Goal: Transaction & Acquisition: Purchase product/service

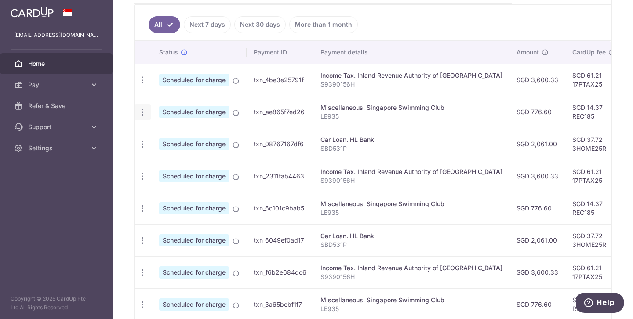
click at [143, 115] on icon "button" at bounding box center [142, 112] width 9 height 9
click at [160, 131] on span "Update payment" at bounding box center [189, 136] width 60 height 11
radio input "true"
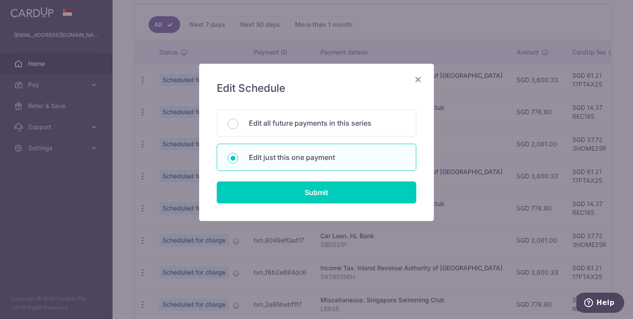
click at [282, 179] on form "You will be editing all 12 payments to Singapore Swimming Club scheduled from […" at bounding box center [316, 156] width 199 height 94
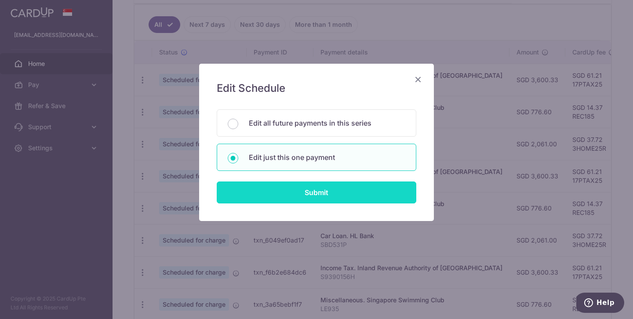
click at [282, 188] on input "Submit" at bounding box center [316, 192] width 199 height 22
radio input "true"
type input "776.60"
type input "26/09/2025"
type input "LE935"
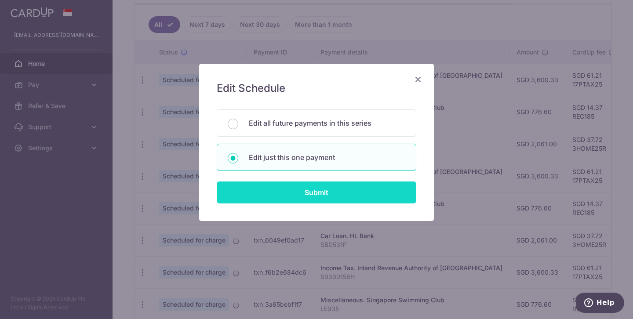
type input "REC185"
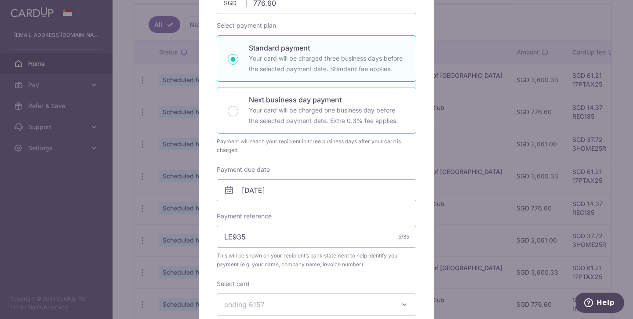
scroll to position [142, 0]
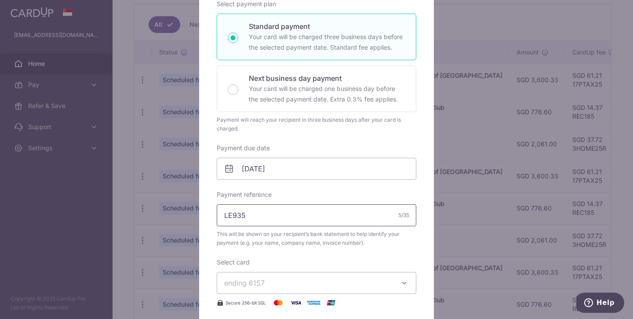
click at [288, 215] on input "LE935" at bounding box center [316, 215] width 199 height 22
paste input "3NEWR6"
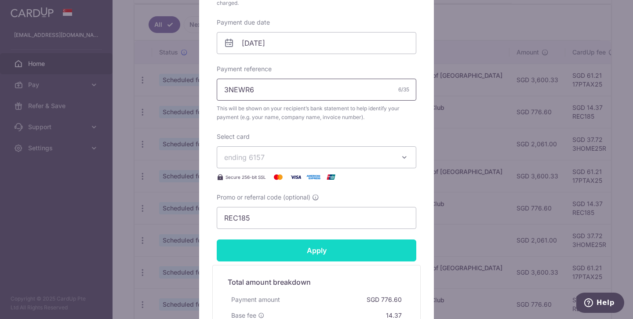
type input "3NEWR6"
click at [279, 251] on input "Apply" at bounding box center [316, 250] width 199 height 22
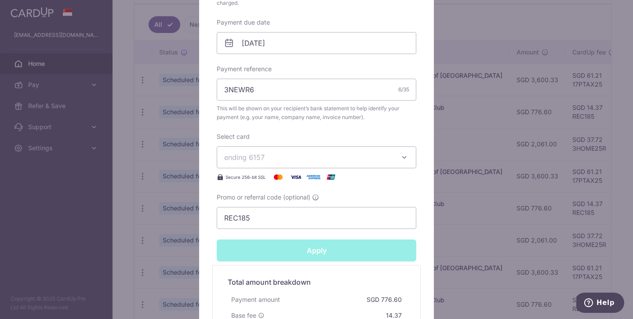
type input "Successfully Applied"
click at [516, 15] on div "Edit payment By clicking apply, you will make changes to all payments to Singap…" at bounding box center [316, 159] width 633 height 319
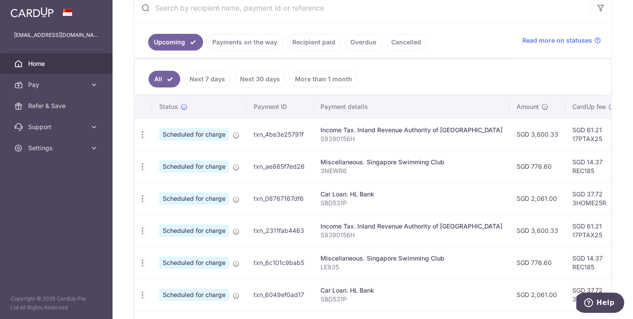
scroll to position [195, 0]
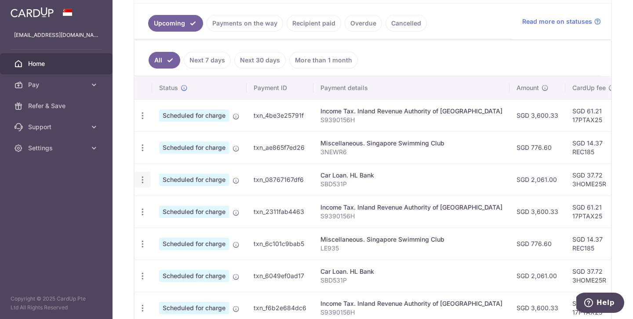
click at [145, 180] on icon "button" at bounding box center [142, 179] width 9 height 9
click at [155, 201] on link "Update payment" at bounding box center [180, 203] width 91 height 21
radio input "true"
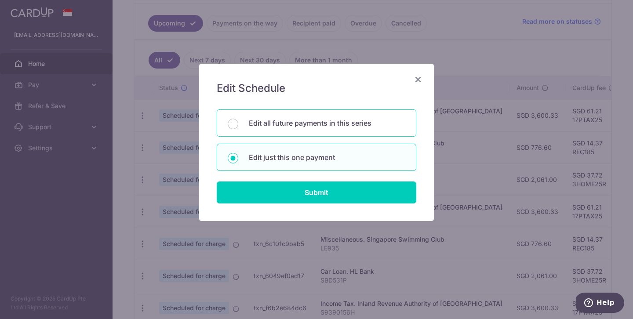
click at [297, 113] on div "Edit all future payments in this series" at bounding box center [316, 122] width 199 height 27
radio input "true"
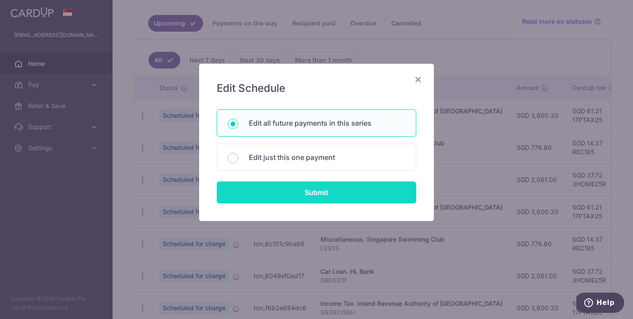
click at [293, 193] on input "Submit" at bounding box center [316, 192] width 199 height 22
radio input "true"
type input "2,061.00"
type input "SBD531P"
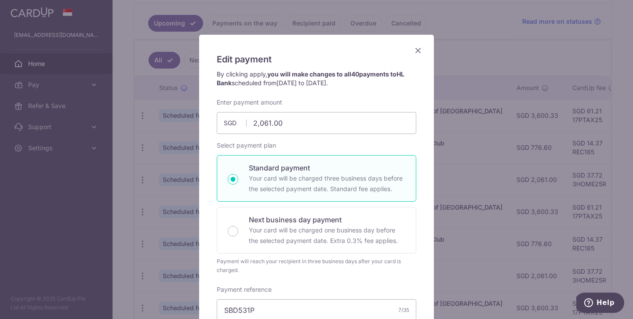
scroll to position [24, 0]
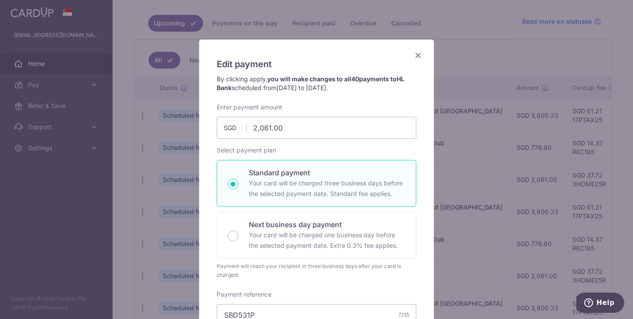
click at [416, 58] on icon "Close" at bounding box center [417, 55] width 11 height 11
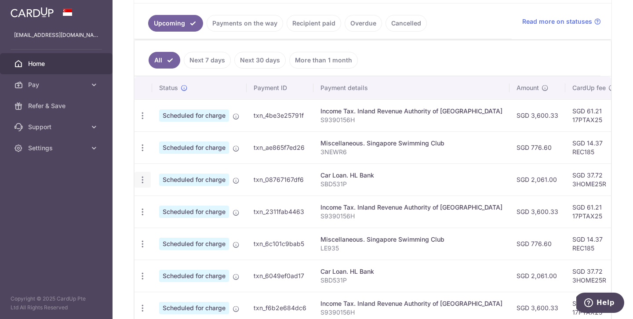
click at [141, 182] on icon "button" at bounding box center [142, 179] width 9 height 9
click at [157, 206] on link "Update payment" at bounding box center [180, 203] width 91 height 21
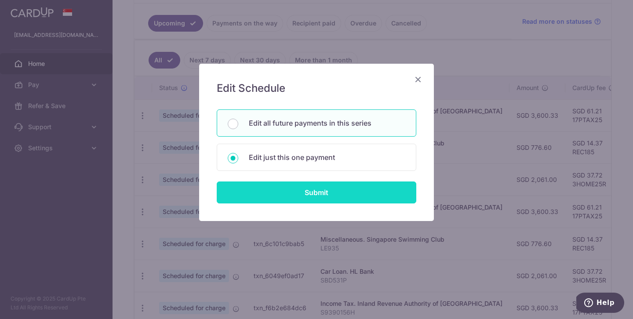
click at [284, 190] on input "Submit" at bounding box center [316, 192] width 199 height 22
radio input "true"
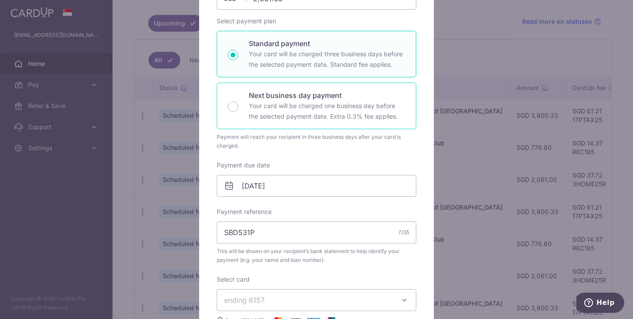
scroll to position [162, 0]
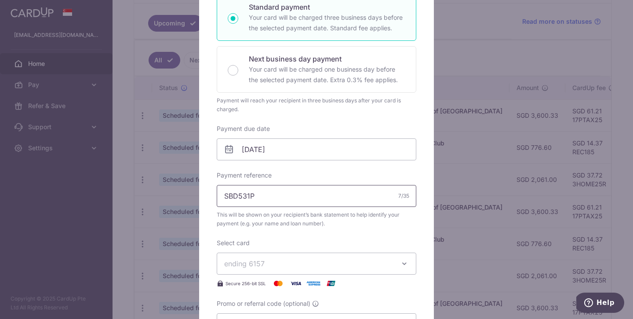
click at [290, 195] on input "SBD531P" at bounding box center [316, 196] width 199 height 22
paste input "3NEWR6"
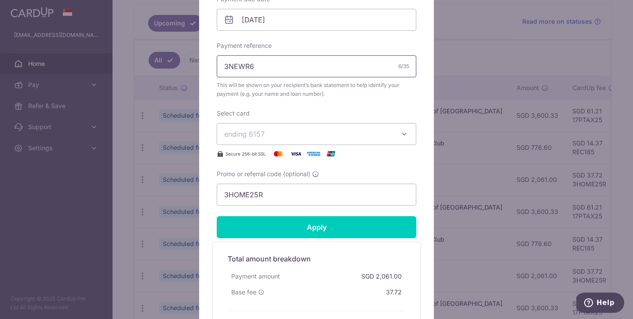
scroll to position [293, 0]
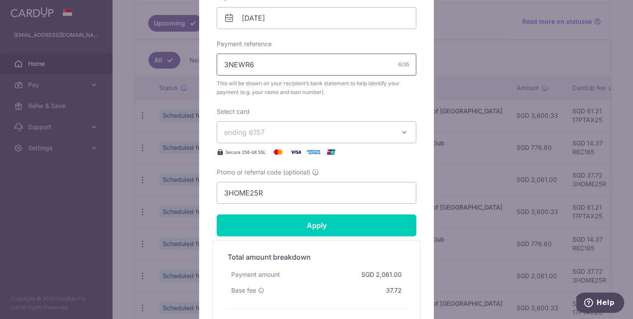
type input "SBD531P"
click at [291, 189] on input "3HOME25R" at bounding box center [316, 193] width 199 height 22
paste input "NEWR6"
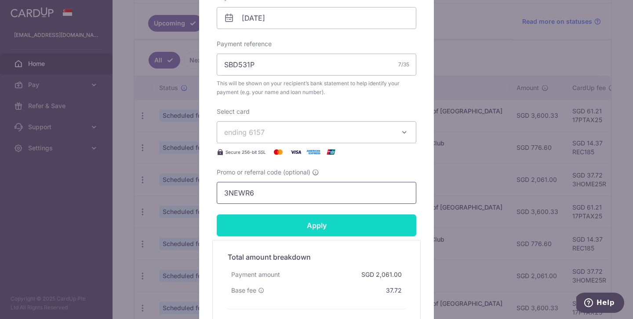
type input "3NEWR6"
click at [275, 229] on input "Apply" at bounding box center [316, 225] width 199 height 22
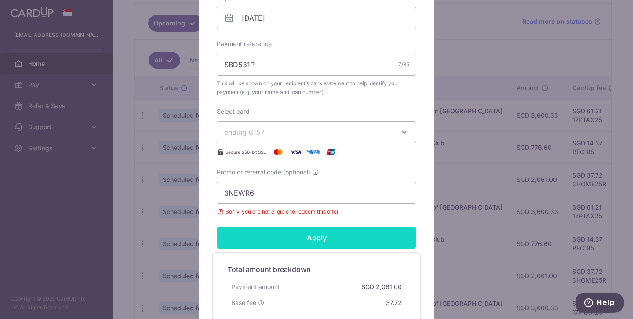
click at [276, 227] on input "Apply" at bounding box center [316, 238] width 199 height 22
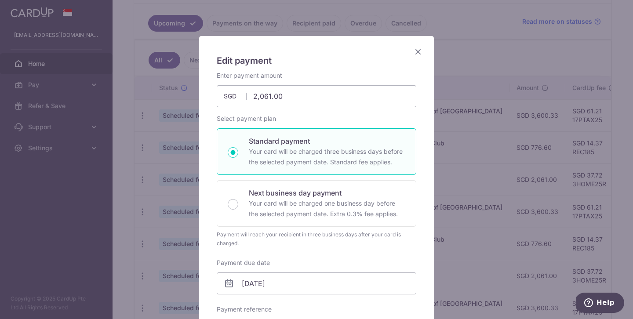
scroll to position [0, 0]
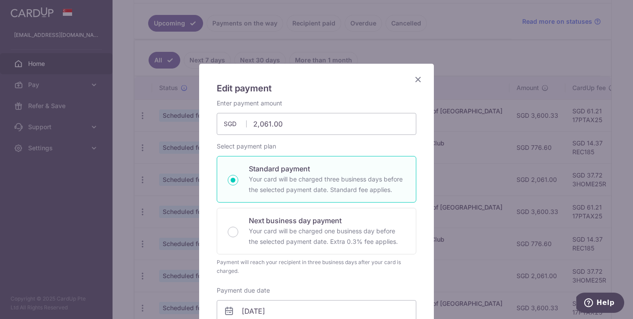
click at [412, 78] on icon "Close" at bounding box center [417, 79] width 11 height 11
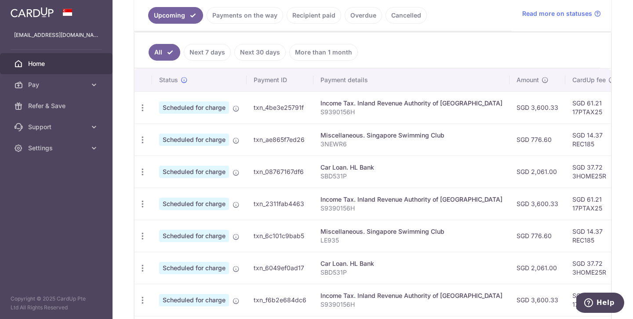
scroll to position [204, 0]
click at [145, 233] on icon "button" at bounding box center [142, 235] width 9 height 9
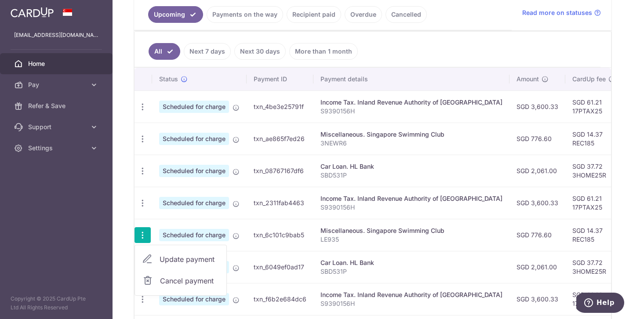
click at [147, 253] on link "Update payment" at bounding box center [180, 259] width 91 height 21
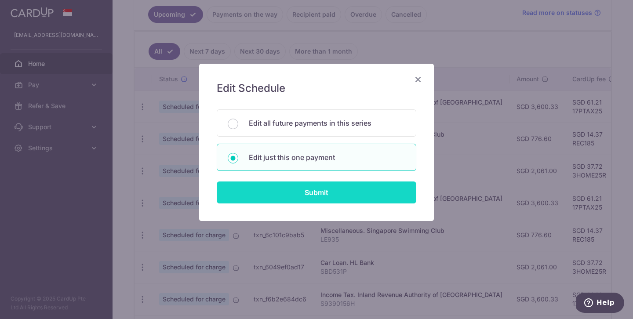
click at [315, 190] on input "Submit" at bounding box center [316, 192] width 199 height 22
radio input "true"
type input "776.60"
type input "[DATE]"
type input "LE935"
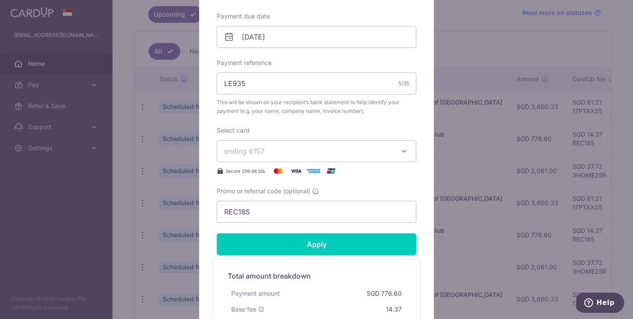
scroll to position [302, 0]
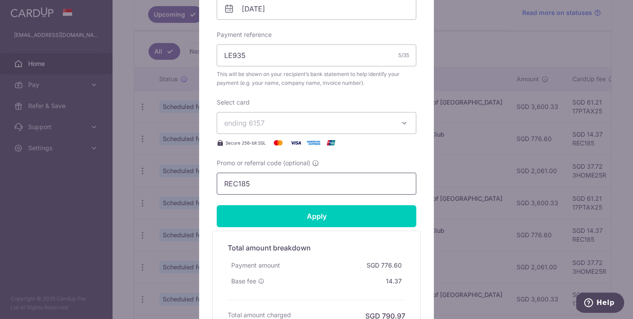
click at [313, 179] on input "REC185" at bounding box center [316, 184] width 199 height 22
paste input "3NEWR6"
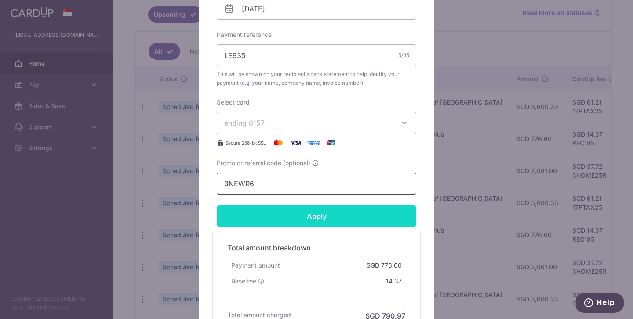
type input "3NEWR6"
click at [290, 222] on input "Apply" at bounding box center [316, 216] width 199 height 22
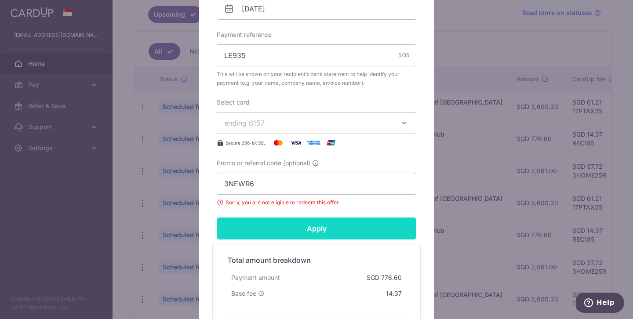
click at [290, 222] on input "Apply" at bounding box center [316, 228] width 199 height 22
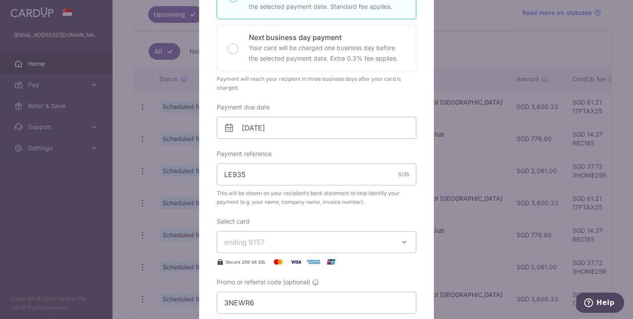
scroll to position [0, 0]
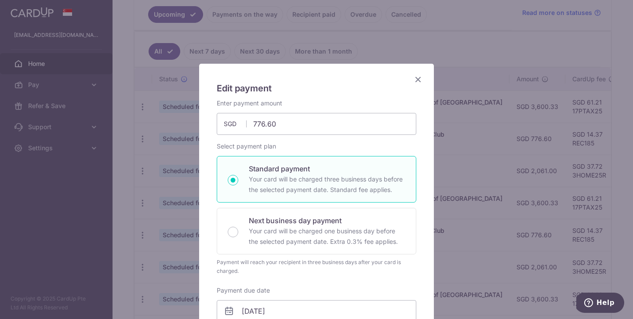
click at [417, 79] on icon "Close" at bounding box center [417, 79] width 11 height 11
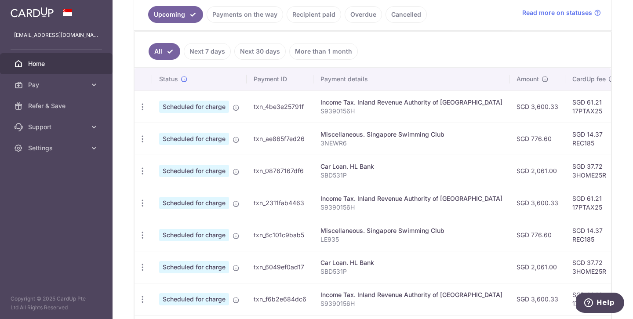
scroll to position [0, 86]
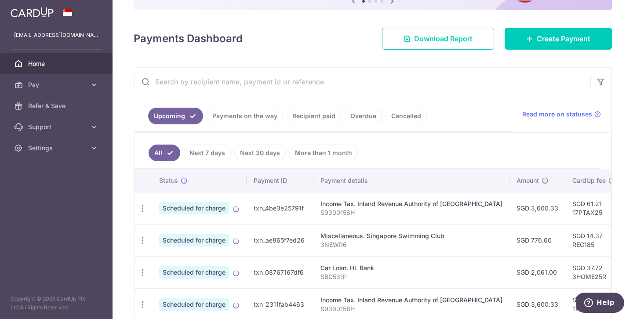
scroll to position [57, 0]
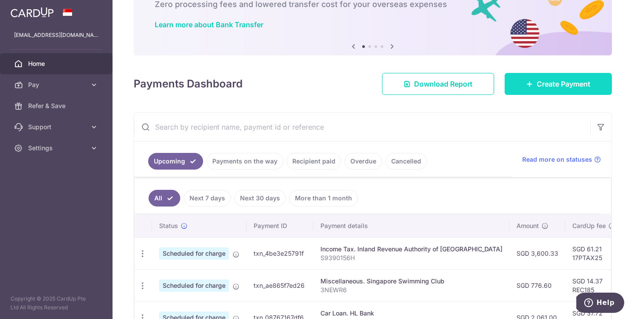
click at [545, 92] on link "Create Payment" at bounding box center [557, 84] width 107 height 22
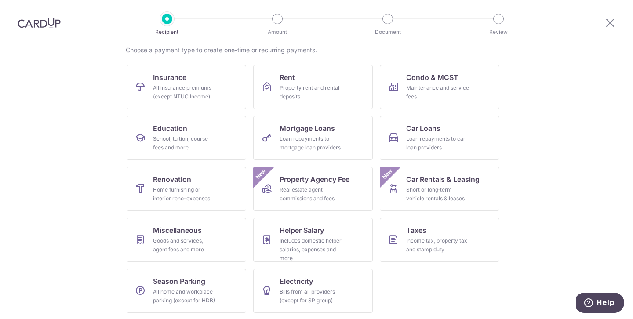
scroll to position [74, 0]
click at [199, 242] on div "Goods and services, agent fees and more" at bounding box center [184, 244] width 63 height 18
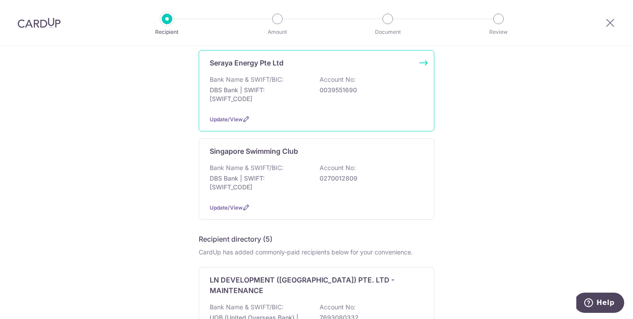
scroll to position [159, 0]
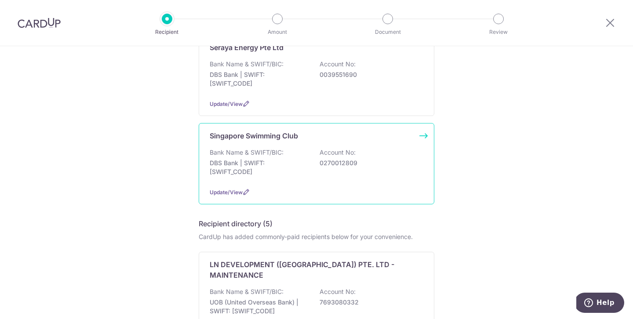
click at [285, 172] on div "Singapore Swimming Club Bank Name & SWIFT/BIC: DBS Bank | SWIFT: DBSSSGSGXXX Ac…" at bounding box center [316, 163] width 235 height 81
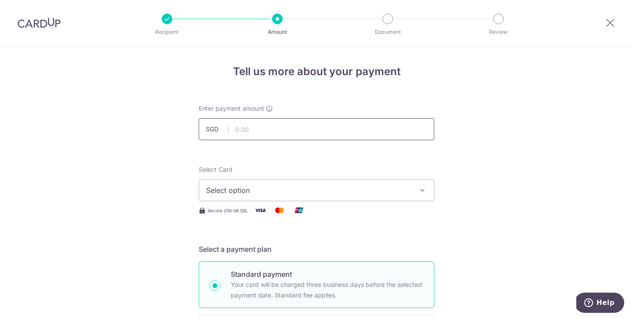
click at [295, 133] on input "text" at bounding box center [316, 129] width 235 height 22
click at [253, 195] on span "Select option" at bounding box center [308, 190] width 205 height 11
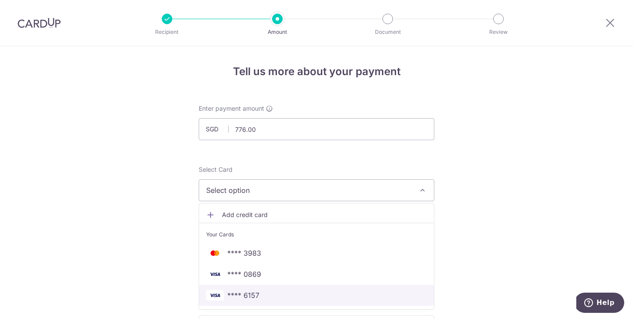
click at [225, 291] on span "**** 6157" at bounding box center [316, 295] width 221 height 11
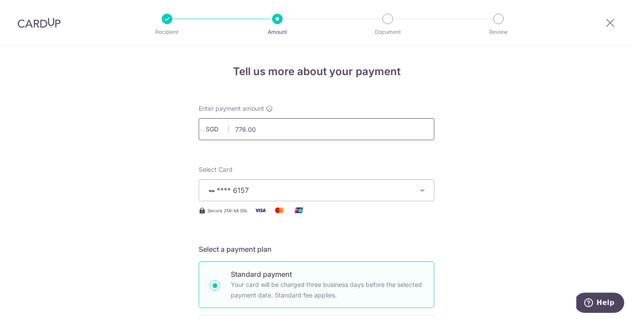
click at [310, 136] on input "776.00" at bounding box center [316, 129] width 235 height 22
type input "182.49"
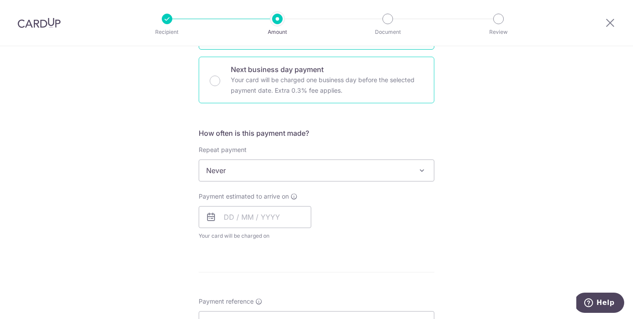
scroll to position [282, 0]
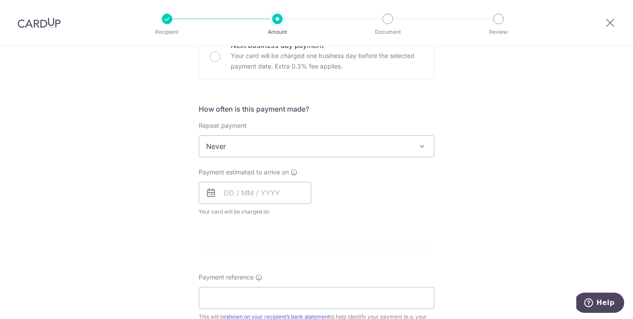
click at [378, 143] on span "Never" at bounding box center [316, 146] width 235 height 21
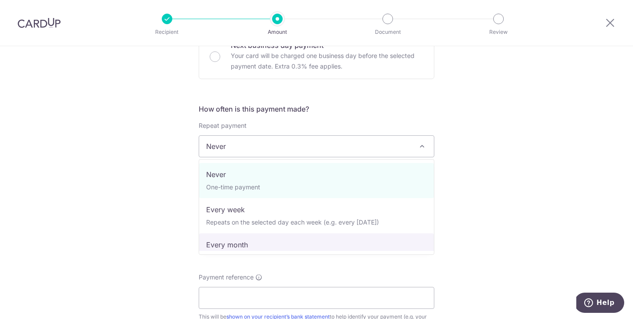
select select "3"
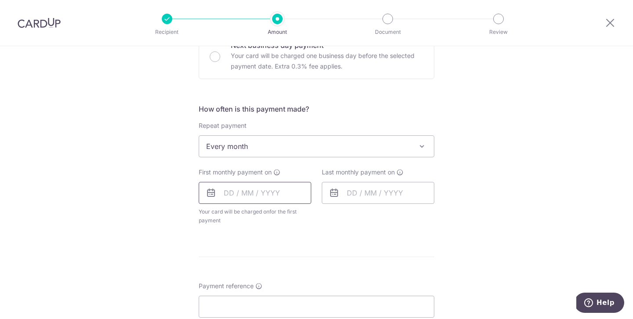
click at [269, 192] on input "text" at bounding box center [255, 193] width 112 height 22
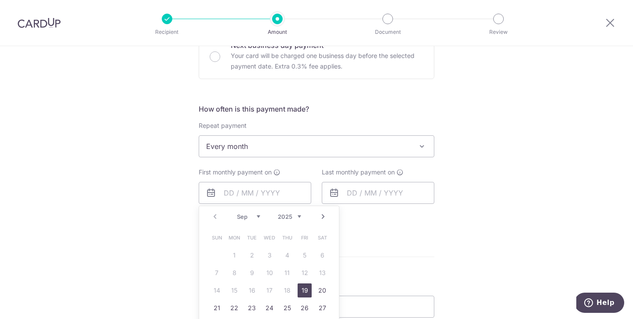
click at [405, 238] on form "Enter payment amount SGD 182.49 182.49 Select Card **** 6157 Add credit card Yo…" at bounding box center [316, 174] width 235 height 704
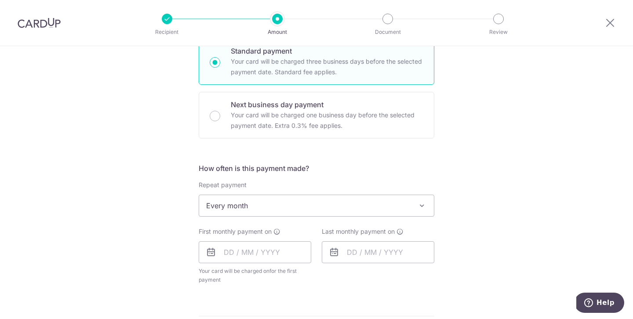
scroll to position [252, 0]
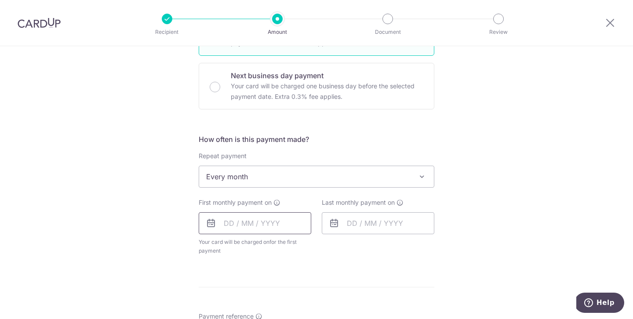
click at [251, 228] on input "text" at bounding box center [255, 223] width 112 height 22
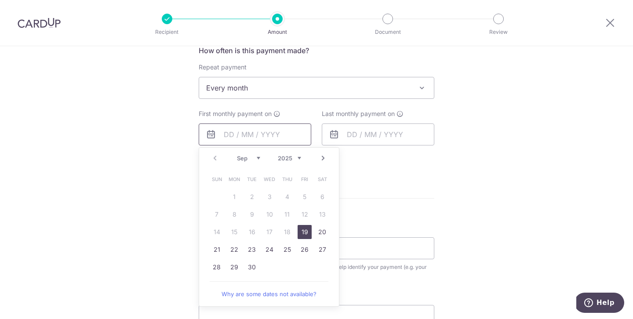
scroll to position [341, 0]
click at [304, 235] on link "19" at bounding box center [304, 231] width 14 height 14
type input "[DATE]"
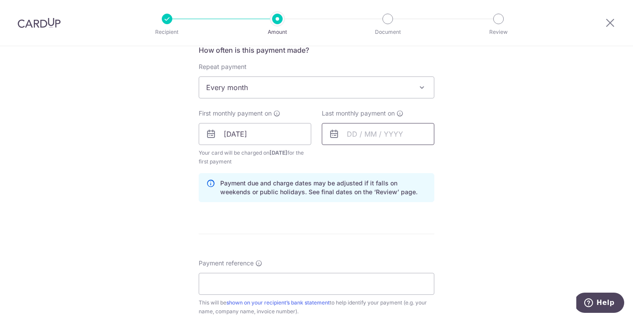
click at [369, 132] on input "text" at bounding box center [378, 134] width 112 height 22
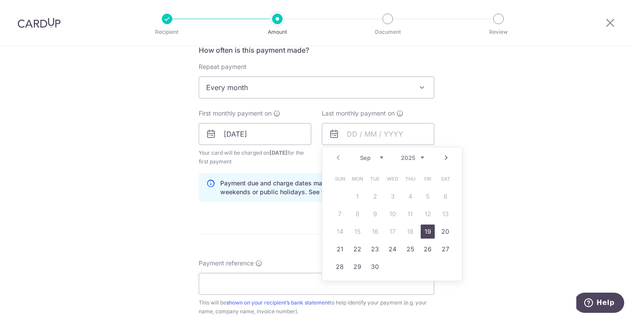
click at [447, 159] on link "Next" at bounding box center [446, 157] width 11 height 11
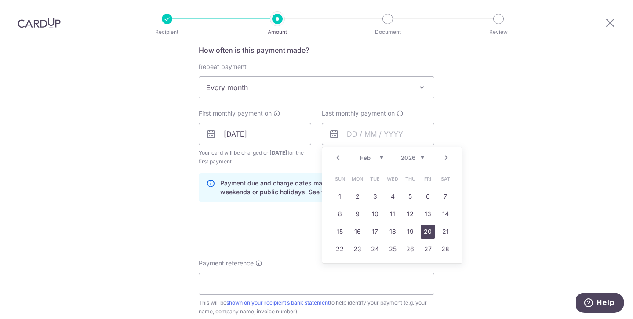
click at [426, 233] on link "20" at bounding box center [427, 231] width 14 height 14
type input "20/02/2026"
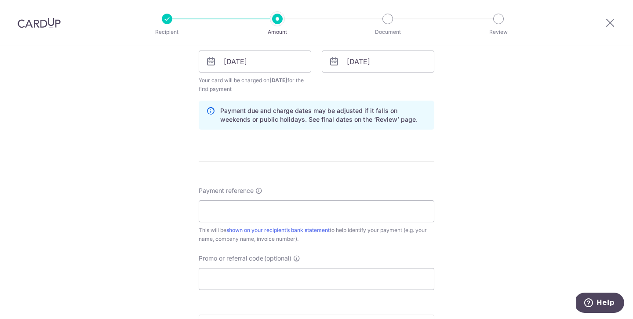
scroll to position [419, 0]
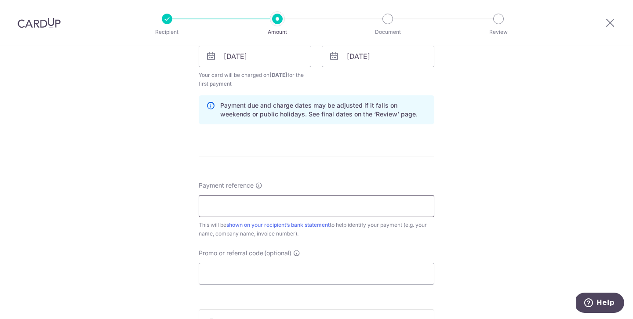
click at [336, 204] on input "Payment reference" at bounding box center [316, 206] width 235 height 22
paste input "GC8218948S"
type input "GC8218948S"
click at [271, 278] on input "Promo or referral code (optional)" at bounding box center [316, 274] width 235 height 22
paste input "3NEWR6"
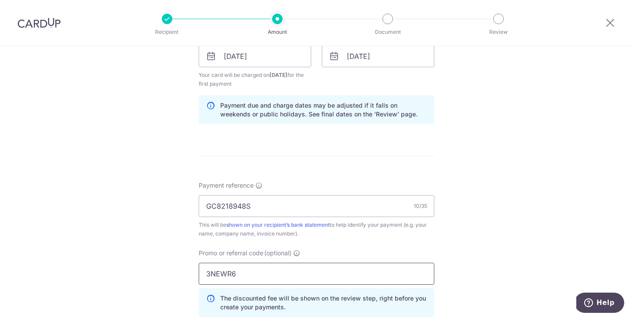
type input "3NEWR6"
click at [492, 204] on div "Tell us more about your payment Enter payment amount SGD 182.49 182.49 Select C…" at bounding box center [316, 66] width 633 height 879
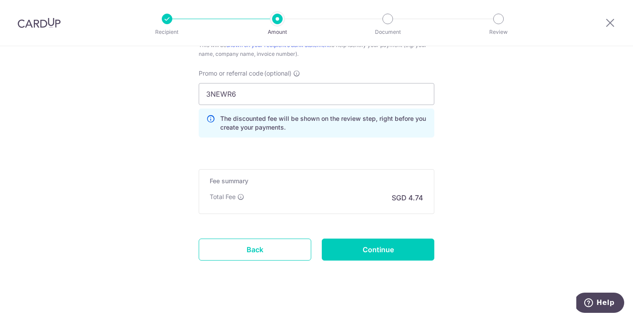
scroll to position [604, 0]
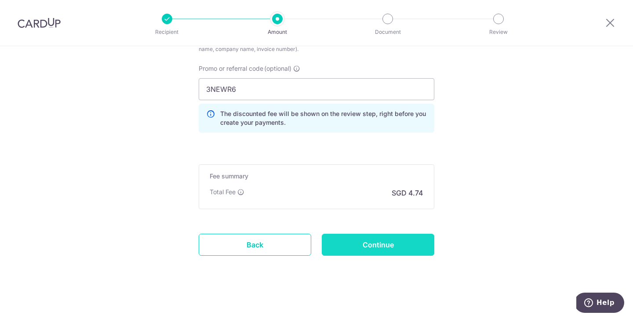
click at [344, 242] on input "Continue" at bounding box center [378, 245] width 112 height 22
type input "Create Schedule"
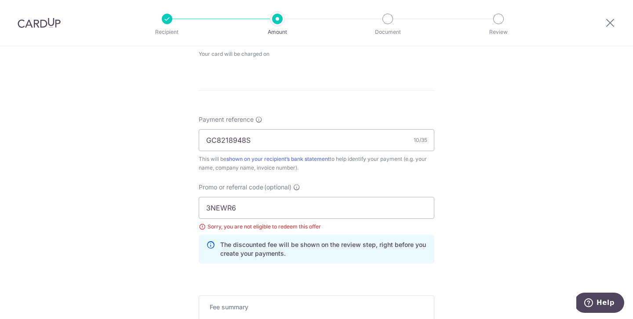
scroll to position [380, 0]
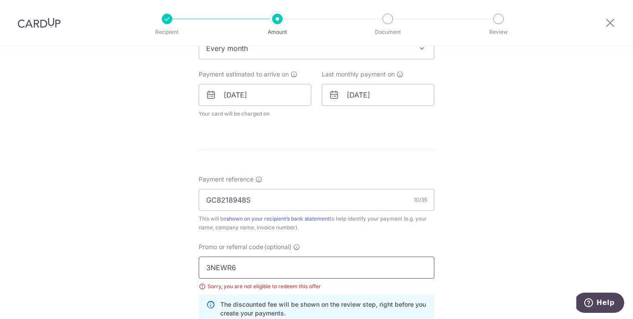
click at [312, 262] on input "3NEWR6" at bounding box center [316, 268] width 235 height 22
paste input "REC185"
type input "REC185"
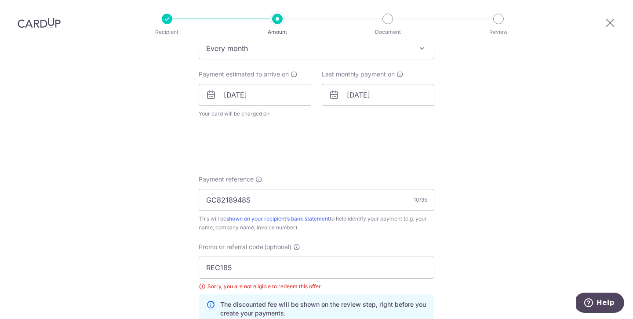
click at [506, 180] on div "Tell us more about your payment Enter payment amount SGD 182.49 182.49 Select C…" at bounding box center [316, 89] width 633 height 846
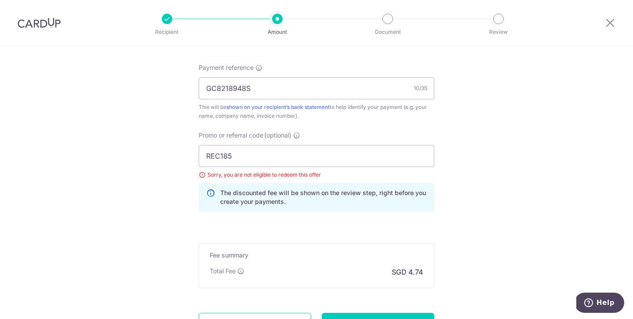
scroll to position [574, 0]
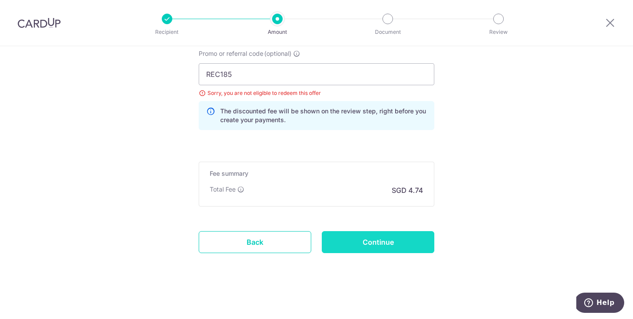
click at [402, 246] on input "Continue" at bounding box center [378, 242] width 112 height 22
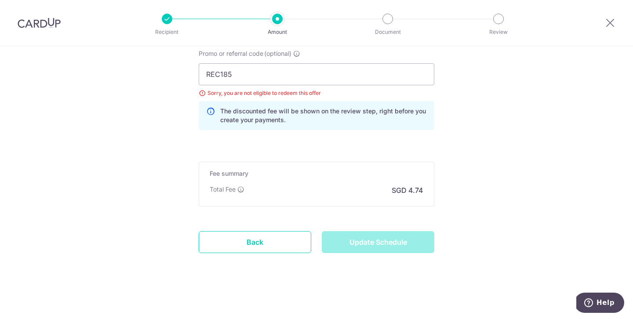
type input "Update Schedule"
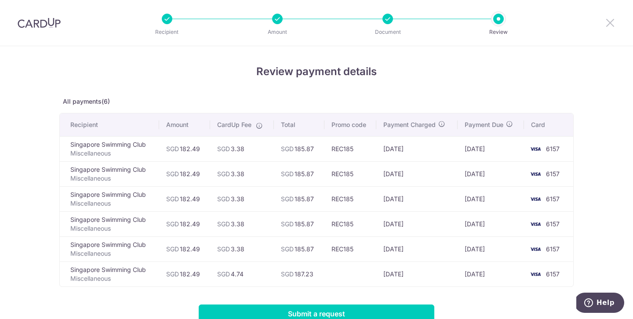
click at [610, 27] on icon at bounding box center [609, 22] width 11 height 11
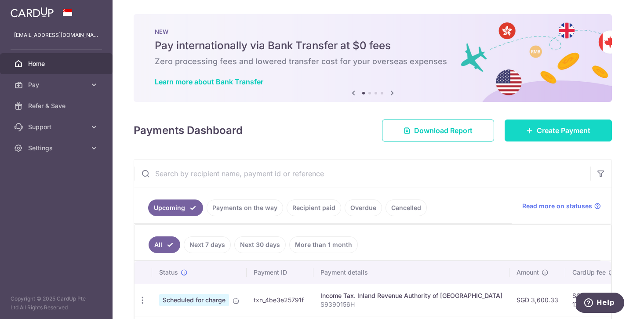
click at [561, 129] on span "Create Payment" at bounding box center [563, 130] width 54 height 11
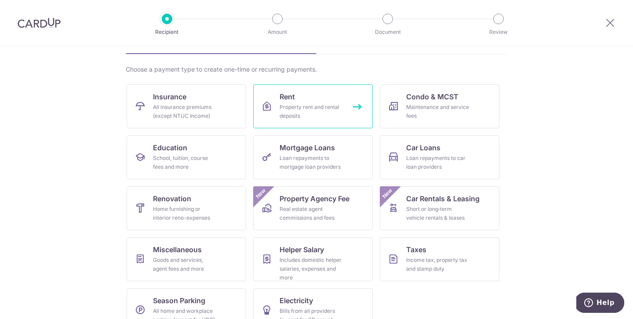
scroll to position [74, 0]
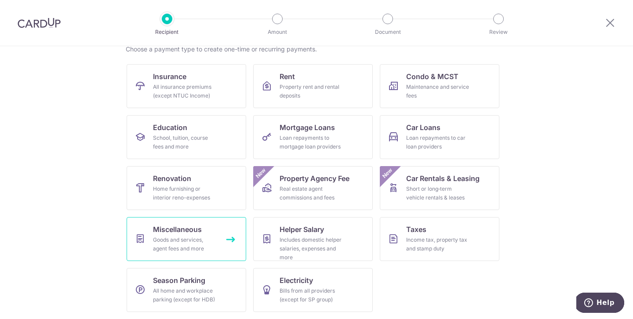
click at [171, 233] on span "Miscellaneous" at bounding box center [177, 229] width 49 height 11
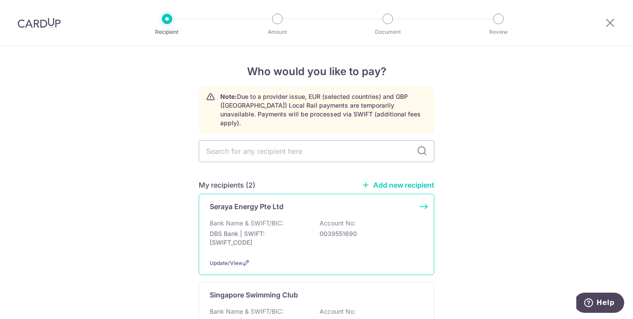
click at [331, 229] on p "0039551690" at bounding box center [368, 233] width 98 height 9
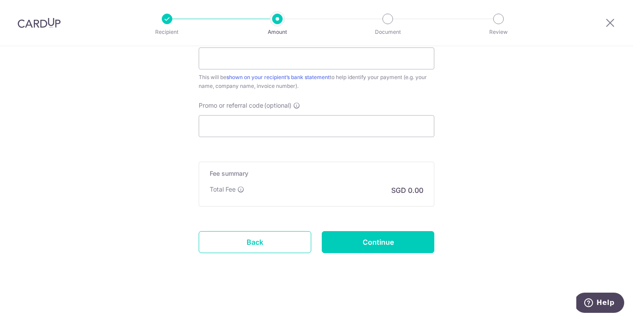
scroll to position [336, 0]
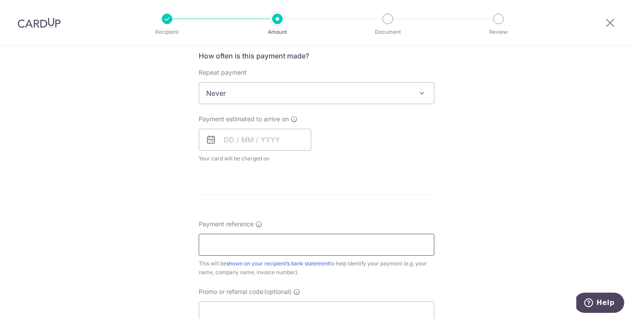
click at [344, 243] on input "Payment reference" at bounding box center [316, 245] width 235 height 22
type input "GC8218948S"
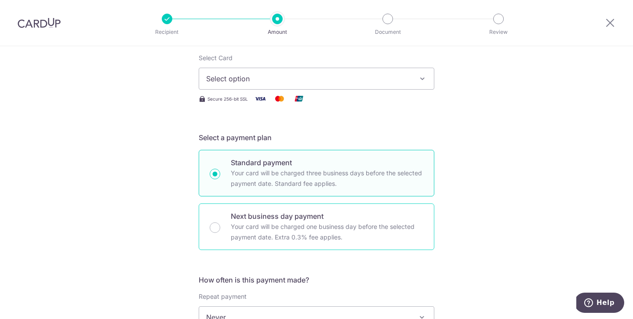
scroll to position [0, 0]
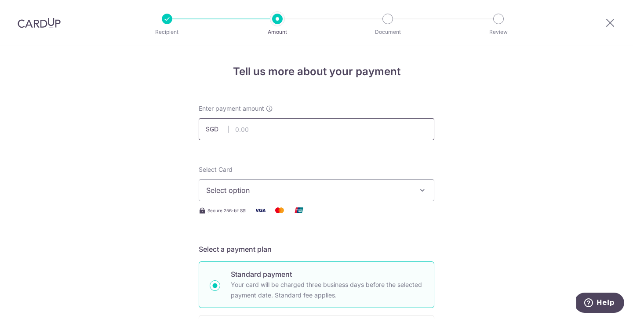
click at [356, 135] on input "text" at bounding box center [316, 129] width 235 height 22
type input "182.49"
click at [322, 190] on span "Select option" at bounding box center [308, 190] width 205 height 11
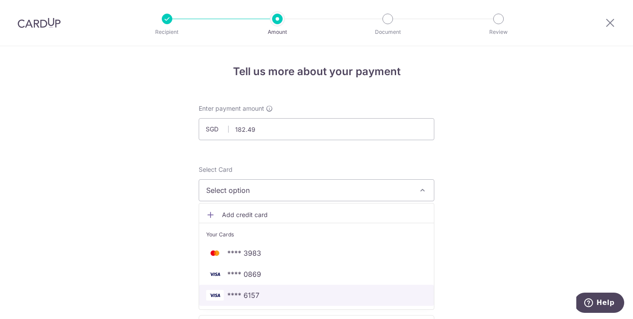
click at [289, 293] on span "**** 6157" at bounding box center [316, 295] width 221 height 11
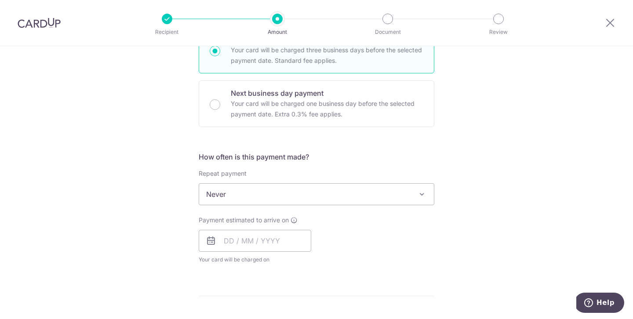
scroll to position [234, 0]
click at [258, 235] on input "text" at bounding box center [255, 241] width 112 height 22
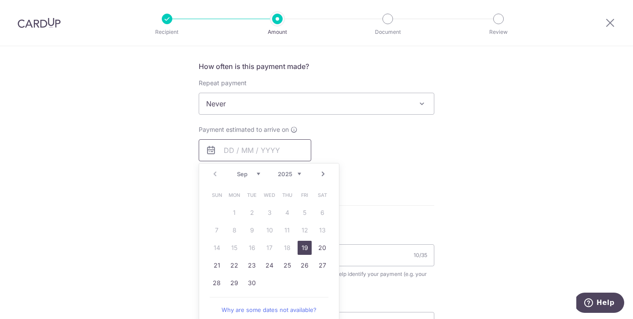
scroll to position [326, 0]
click at [308, 249] on link "19" at bounding box center [304, 246] width 14 height 14
type input "[DATE]"
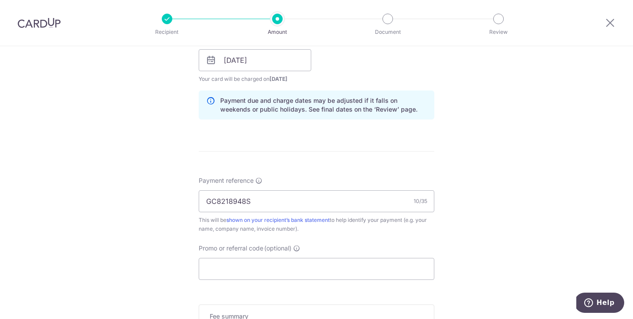
scroll to position [438, 0]
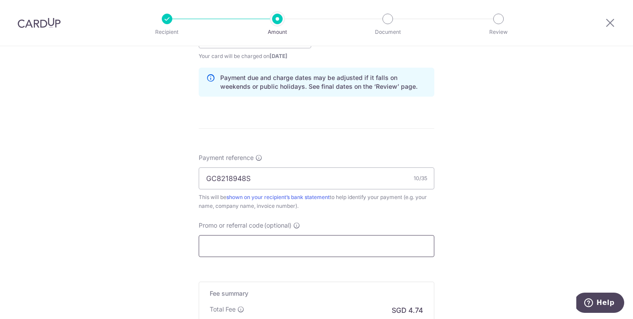
click at [327, 248] on input "Promo or referral code (optional)" at bounding box center [316, 246] width 235 height 22
paste input "REC185"
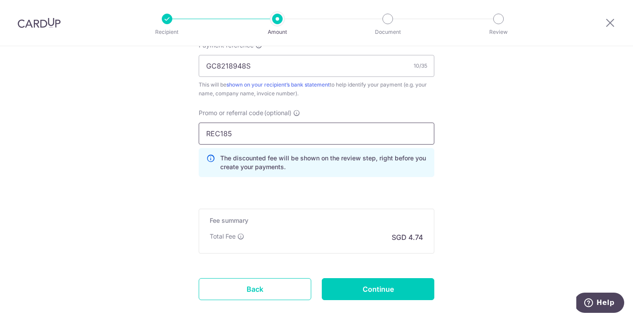
scroll to position [560, 0]
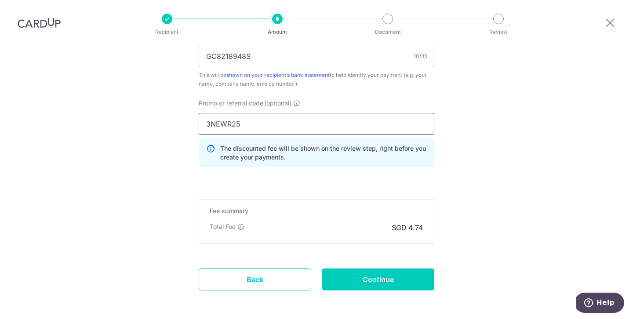
click at [289, 122] on input "3NEWR25" at bounding box center [316, 124] width 235 height 22
type input "3NEWR6"
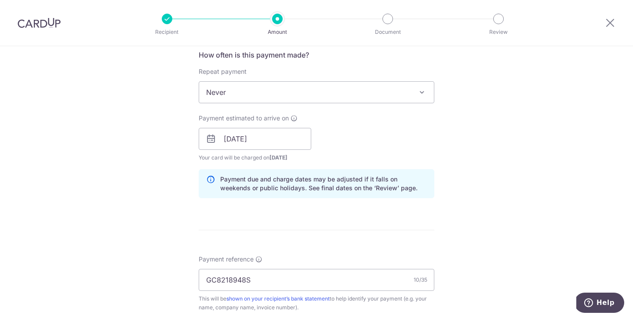
scroll to position [312, 0]
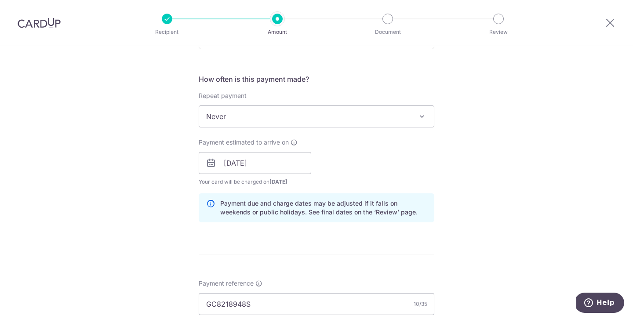
click at [358, 128] on div "How often is this payment made? Repeat payment Never Every week Every month Eve…" at bounding box center [316, 152] width 235 height 156
click at [365, 121] on span "Never" at bounding box center [316, 116] width 235 height 21
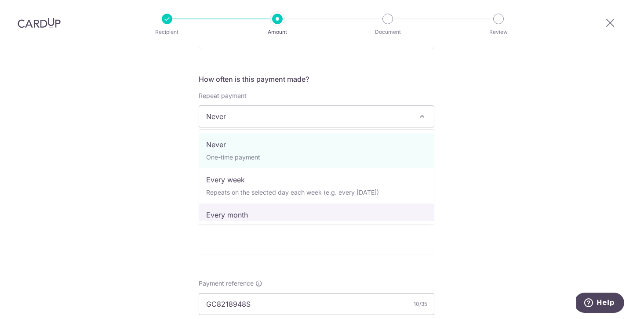
select select "3"
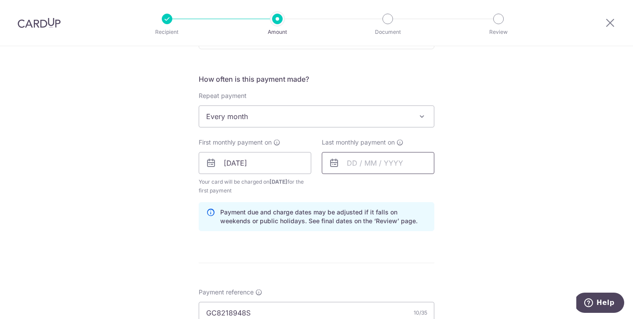
click at [386, 173] on input "text" at bounding box center [378, 163] width 112 height 22
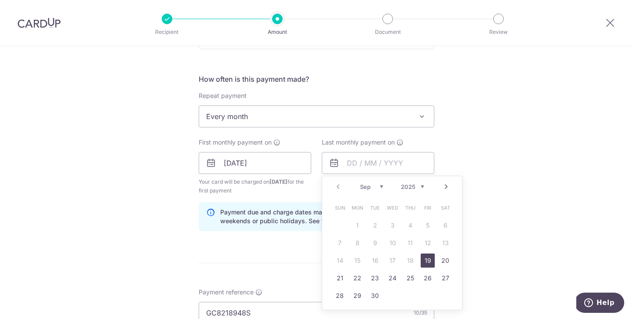
click at [450, 188] on link "Next" at bounding box center [446, 186] width 11 height 11
click at [376, 275] on link "20" at bounding box center [375, 278] width 14 height 14
type input "20/01/2026"
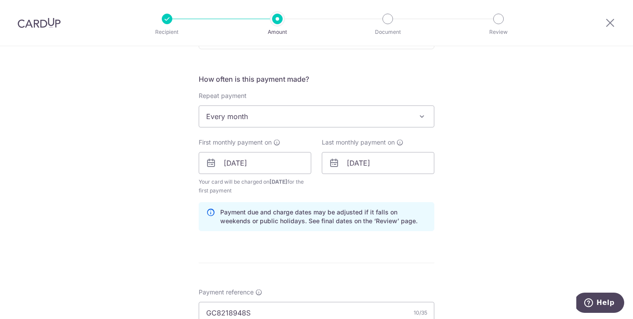
click at [476, 164] on div "Tell us more about your payment Enter payment amount SGD 182.49 182.49 Select C…" at bounding box center [316, 173] width 633 height 879
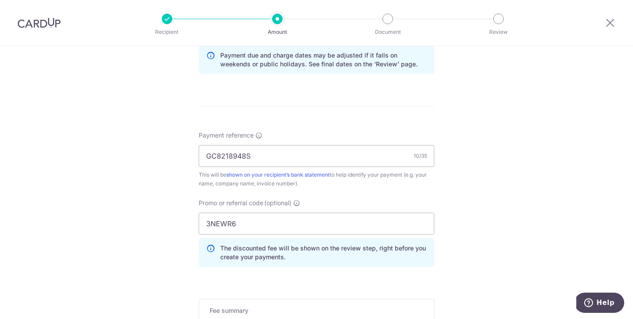
scroll to position [561, 0]
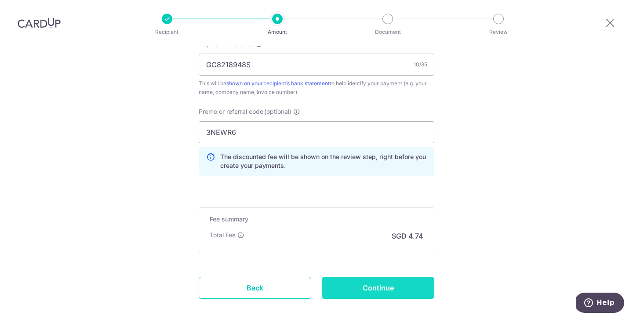
click at [362, 298] on input "Continue" at bounding box center [378, 288] width 112 height 22
type input "Create Schedule"
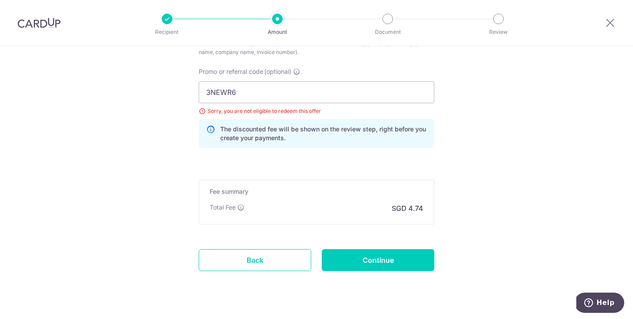
scroll to position [552, 0]
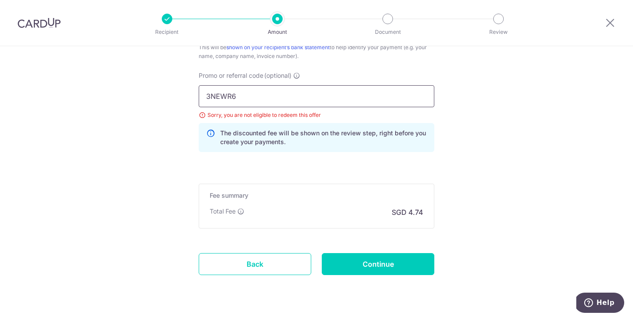
click at [396, 103] on input "3NEWR6" at bounding box center [316, 96] width 235 height 22
type input "REC185"
click at [400, 263] on input "Continue" at bounding box center [378, 264] width 112 height 22
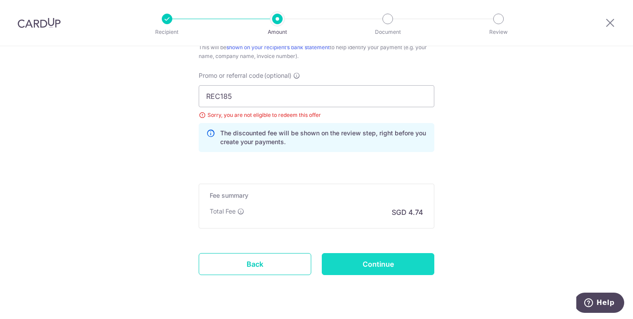
type input "Update Schedule"
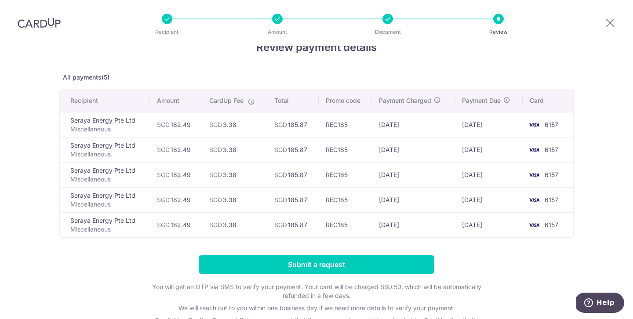
scroll to position [16, 0]
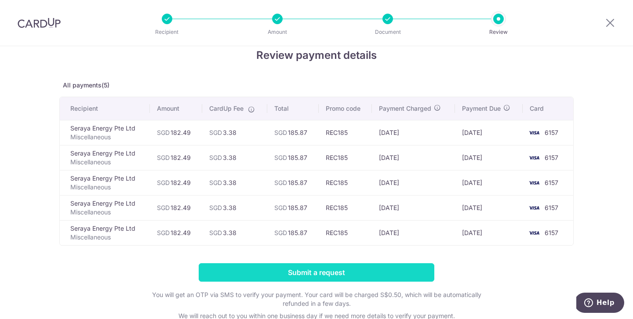
click at [286, 265] on input "Submit a request" at bounding box center [316, 272] width 235 height 18
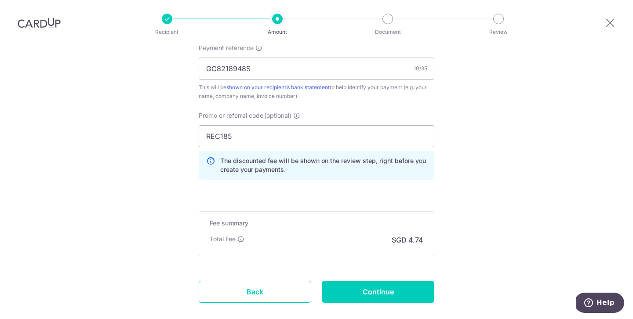
scroll to position [597, 0]
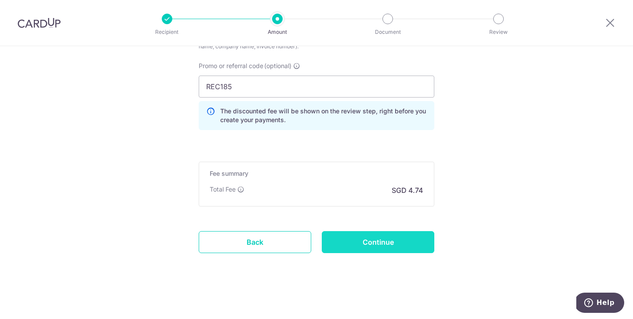
click at [397, 244] on input "Continue" at bounding box center [378, 242] width 112 height 22
type input "Update Schedule"
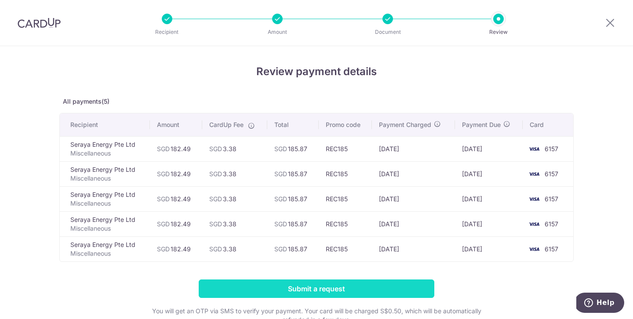
click at [316, 293] on input "Submit a request" at bounding box center [316, 288] width 235 height 18
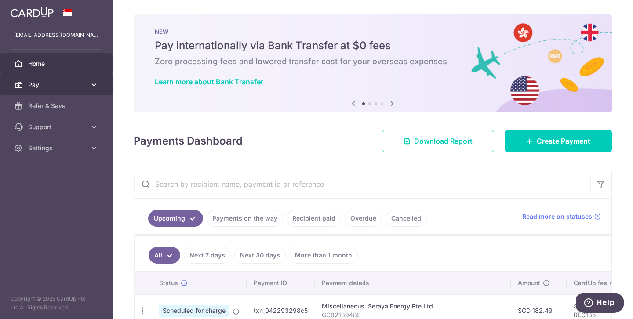
click at [89, 80] on link "Pay" at bounding box center [56, 84] width 112 height 21
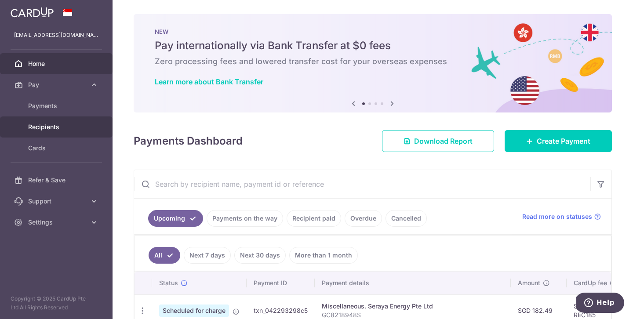
click at [50, 129] on span "Recipients" at bounding box center [57, 127] width 58 height 9
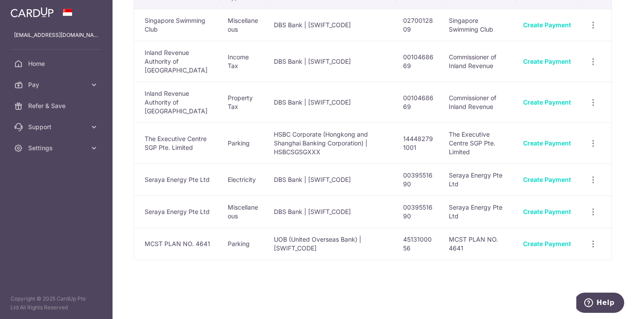
scroll to position [64, 0]
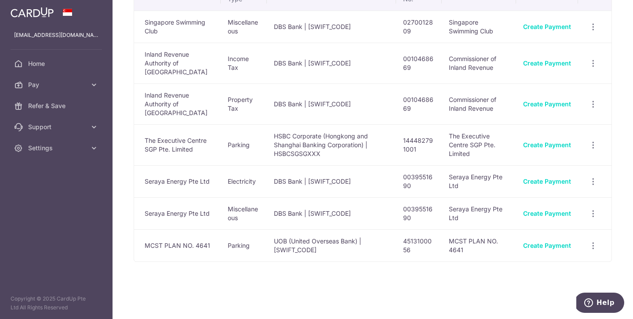
click at [221, 184] on td "Electricity" at bounding box center [244, 181] width 46 height 32
click at [596, 210] on icon "button" at bounding box center [592, 213] width 9 height 9
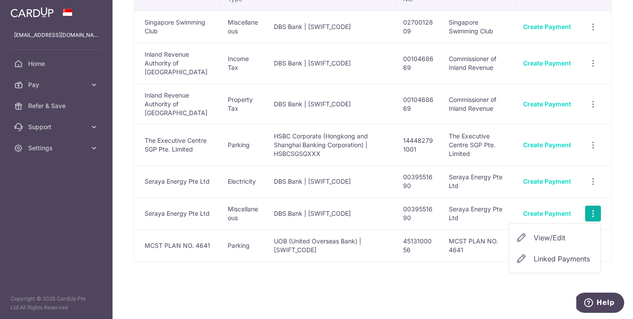
click at [553, 260] on span "Linked Payments" at bounding box center [561, 258] width 56 height 9
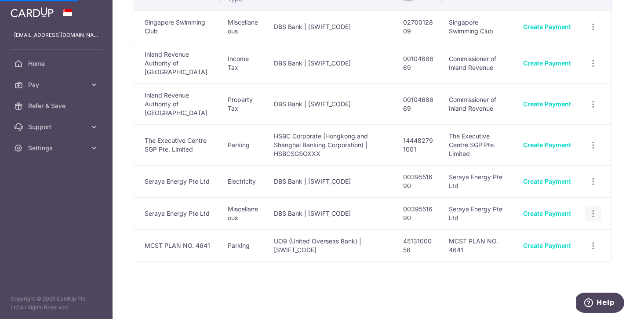
click at [597, 212] on icon "button" at bounding box center [592, 213] width 9 height 9
click at [565, 237] on span "View/Edit" at bounding box center [563, 237] width 60 height 11
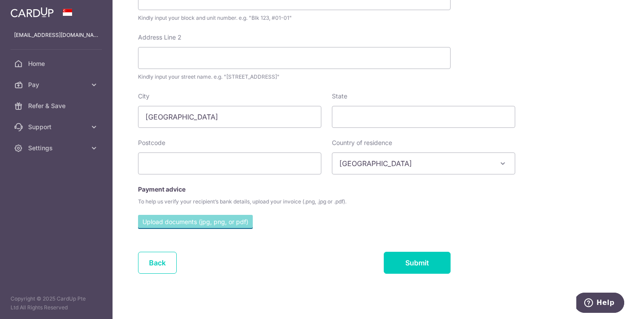
scroll to position [342, 0]
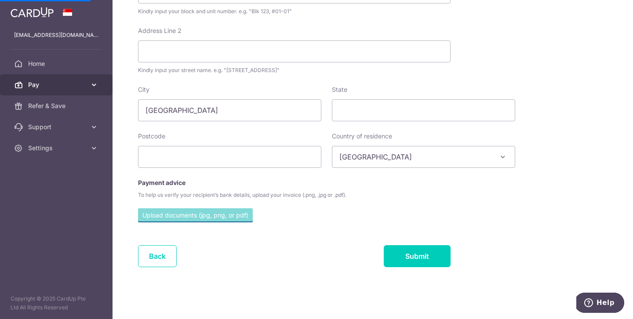
click at [64, 74] on link "Pay" at bounding box center [56, 84] width 112 height 21
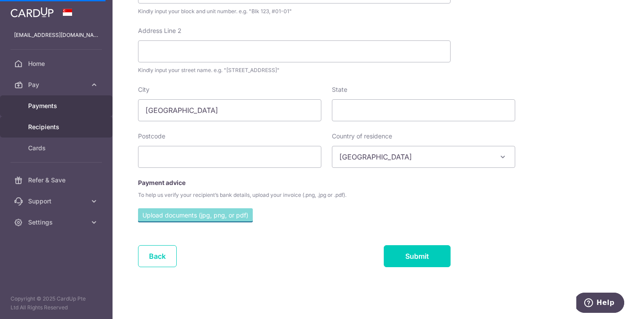
click at [48, 109] on span "Payments" at bounding box center [57, 105] width 58 height 9
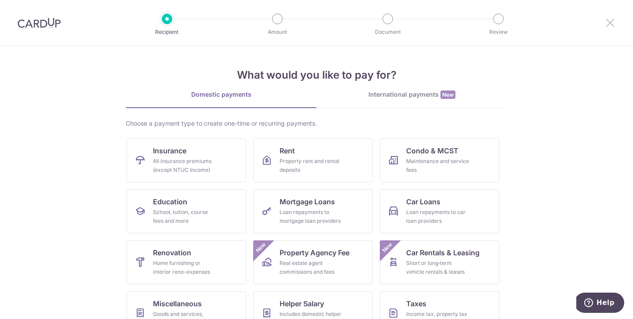
click at [605, 24] on icon at bounding box center [609, 22] width 11 height 11
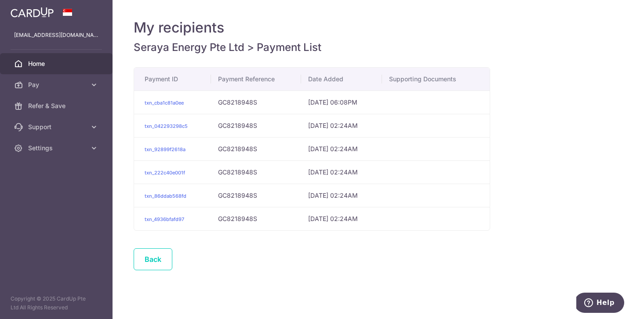
click at [58, 57] on link "Home" at bounding box center [56, 63] width 112 height 21
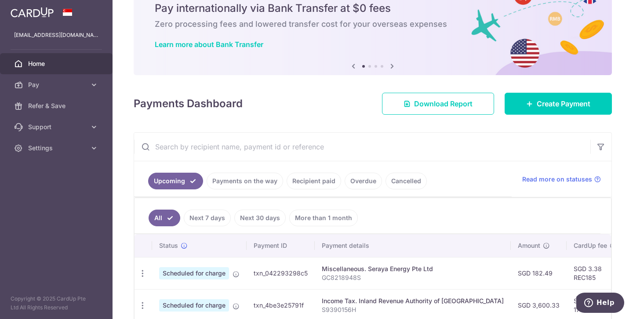
scroll to position [143, 0]
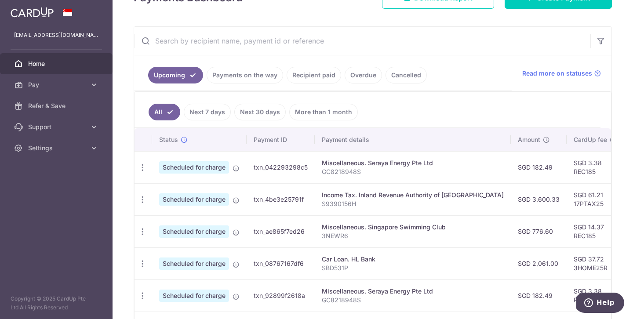
click at [316, 78] on link "Recipient paid" at bounding box center [313, 75] width 54 height 17
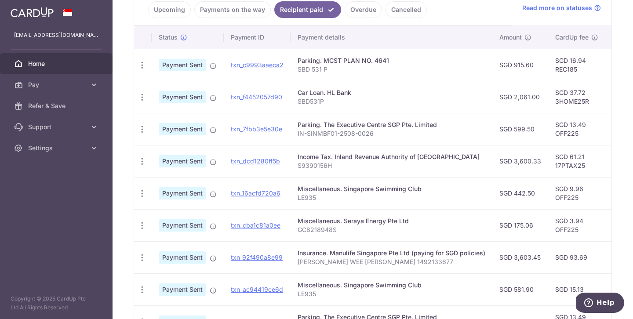
scroll to position [212, 0]
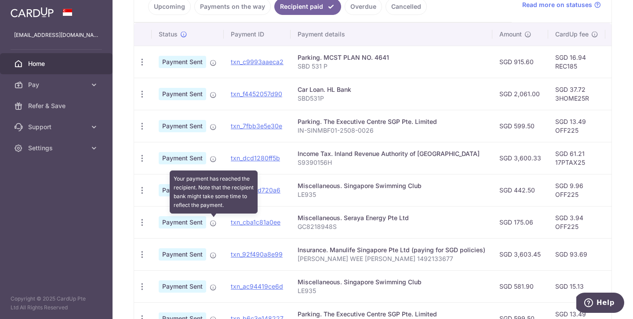
click at [213, 221] on icon at bounding box center [213, 223] width 7 height 7
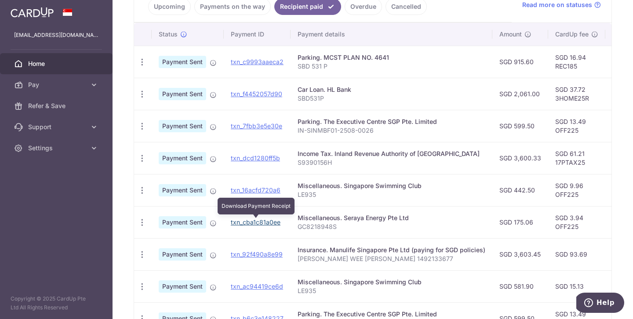
click at [234, 219] on link "txn_cba1c81a0ee" at bounding box center [256, 221] width 50 height 7
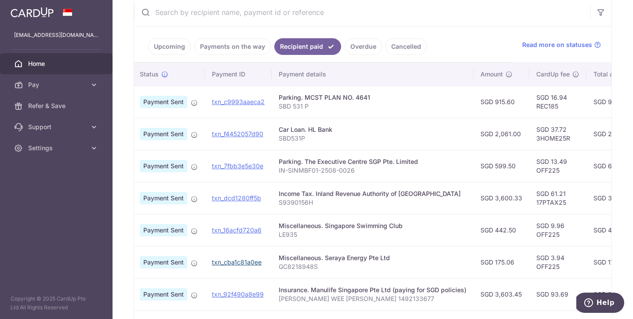
scroll to position [171, 0]
click at [86, 64] on link "Home" at bounding box center [56, 63] width 112 height 21
click at [59, 59] on span "Home" at bounding box center [57, 63] width 58 height 9
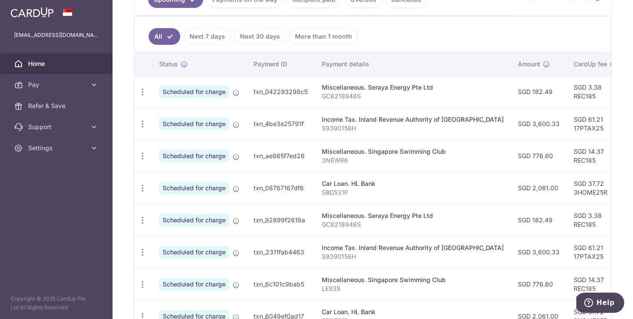
scroll to position [0, 207]
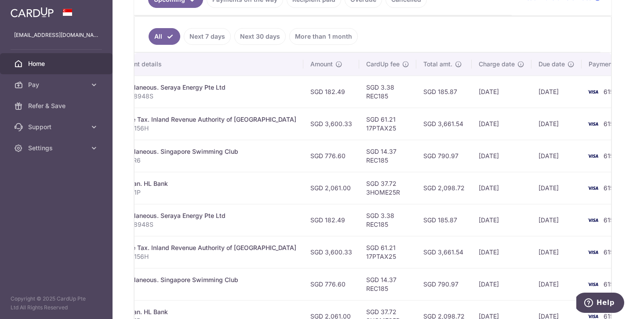
click at [472, 156] on td "[DATE]" at bounding box center [501, 156] width 60 height 32
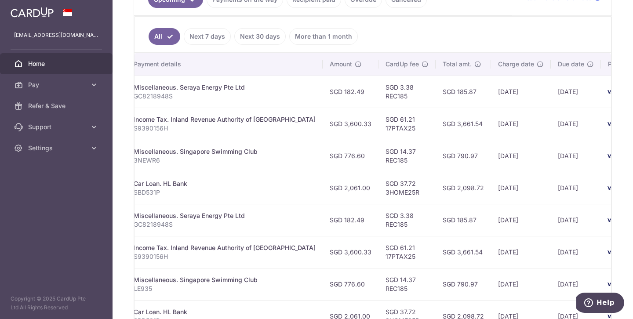
click at [491, 156] on td "[DATE]" at bounding box center [521, 156] width 60 height 32
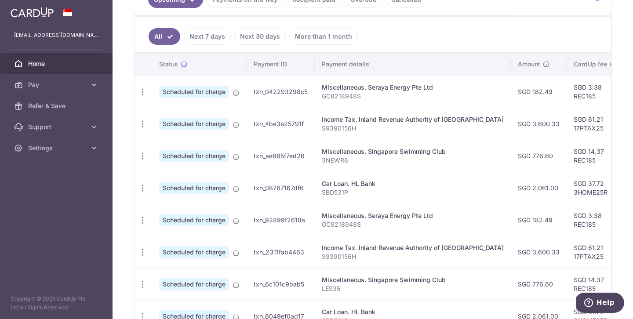
scroll to position [0, 207]
